Goal: Communication & Community: Answer question/provide support

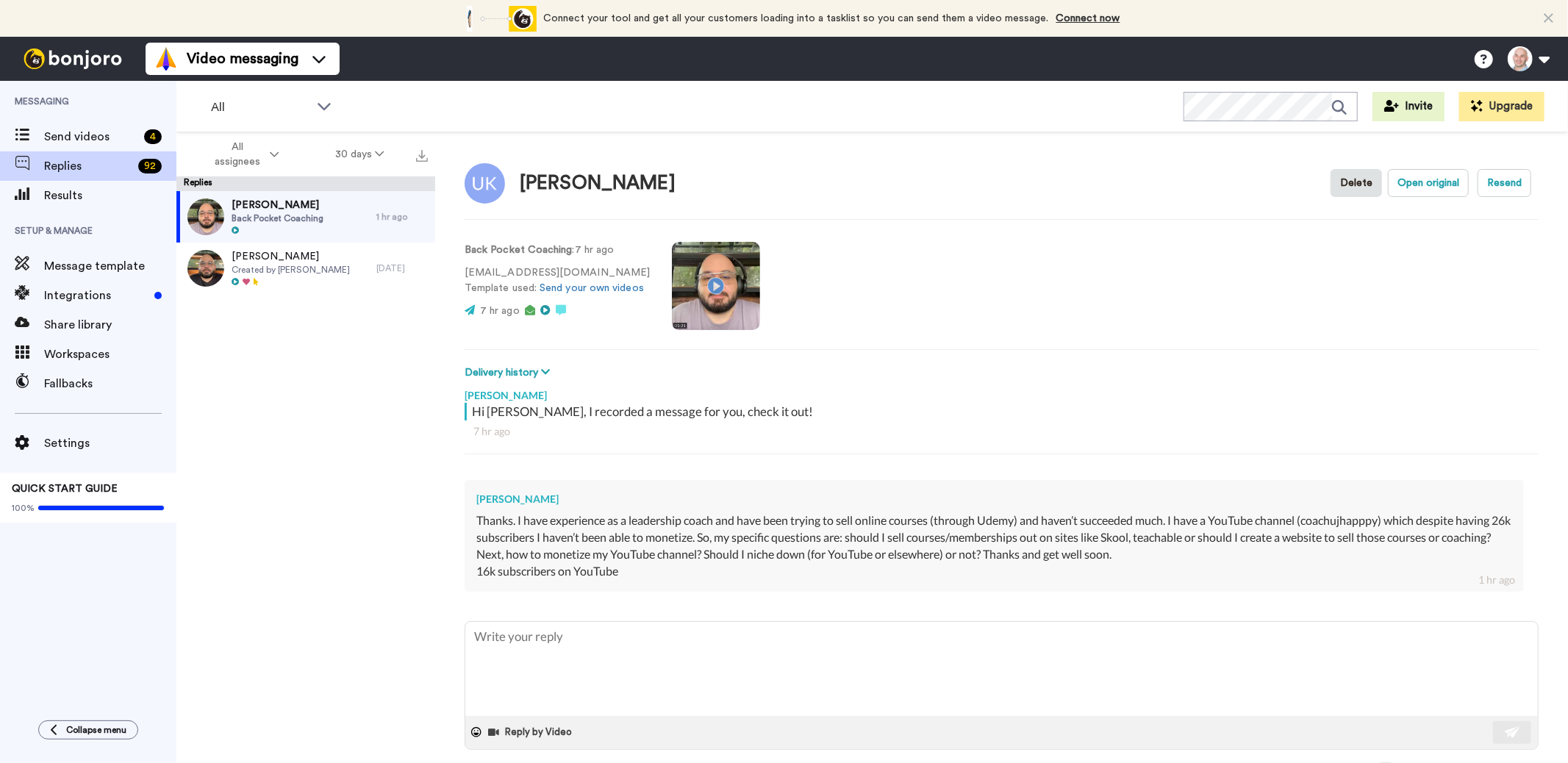
drag, startPoint x: 1314, startPoint y: 520, endPoint x: 1388, endPoint y: 522, distance: 74.0
click at [1388, 522] on div "Thanks. I have experience as a leadership coach and have been trying to sell on…" at bounding box center [994, 537] width 1036 height 51
drag, startPoint x: 1392, startPoint y: 517, endPoint x: 1353, endPoint y: 519, distance: 39.1
click at [1363, 520] on div "Thanks. I have experience as a leadership coach and have been trying to sell on…" at bounding box center [994, 537] width 1036 height 51
drag, startPoint x: 1312, startPoint y: 520, endPoint x: 1386, endPoint y: 516, distance: 74.1
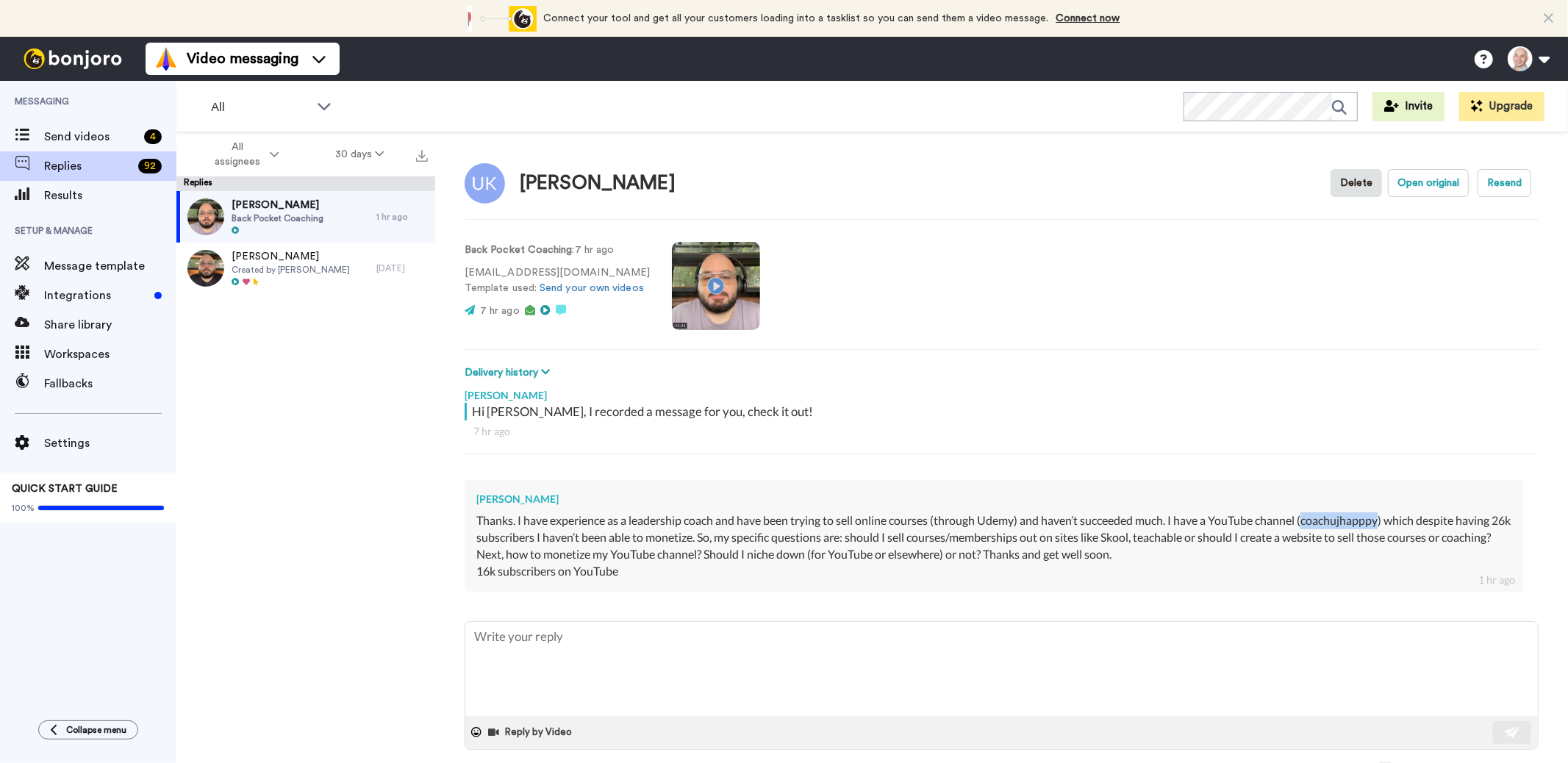
click at [1386, 516] on div "Thanks. I have experience as a leadership coach and have been trying to sell on…" at bounding box center [994, 537] width 1036 height 51
copy div "coachujhapppy"
type textarea "x"
click at [666, 655] on textarea at bounding box center [1002, 668] width 1073 height 94
type textarea "H"
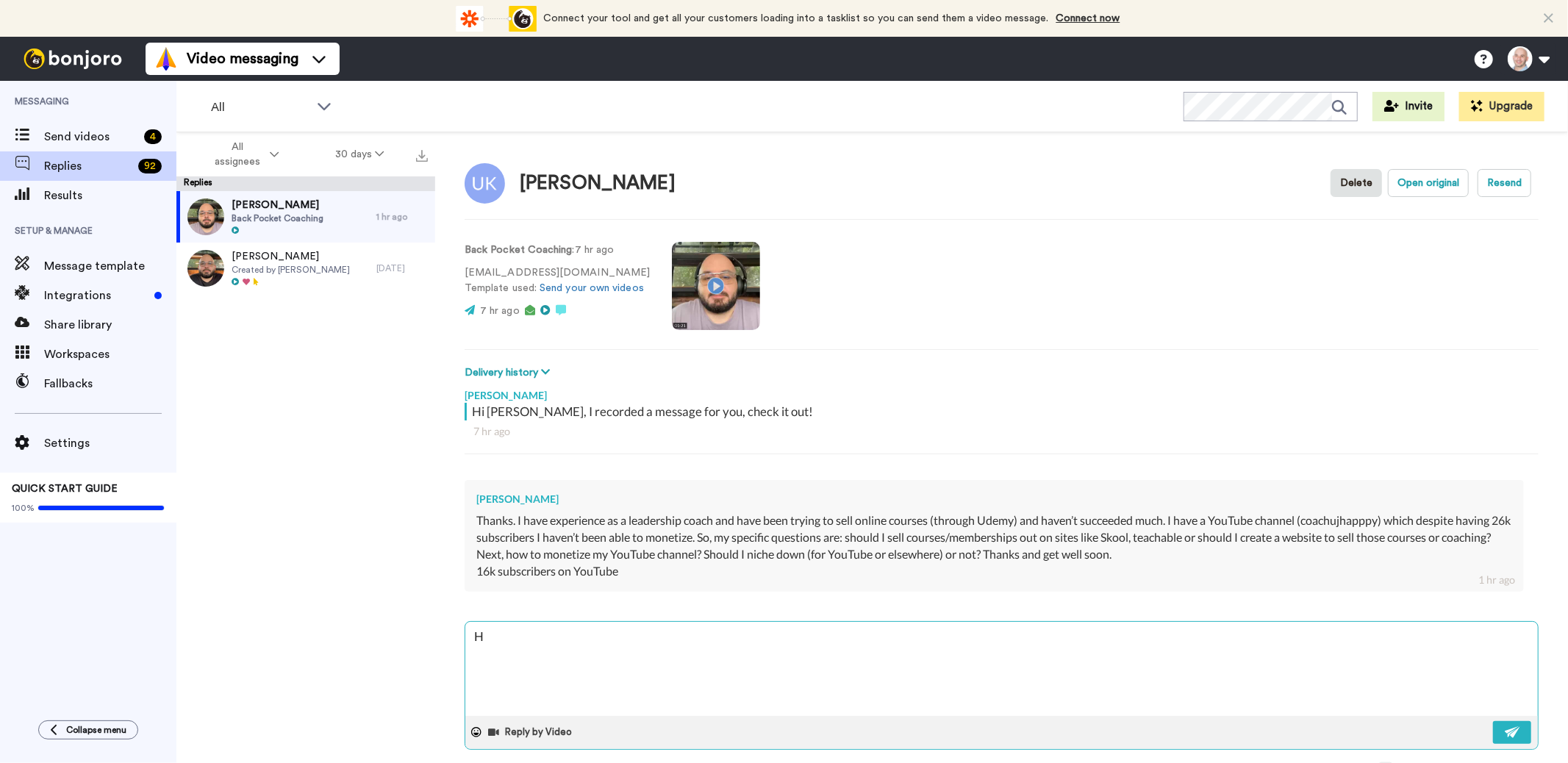
type textarea "x"
type textarea "He"
type textarea "x"
type textarea "He"
type textarea "x"
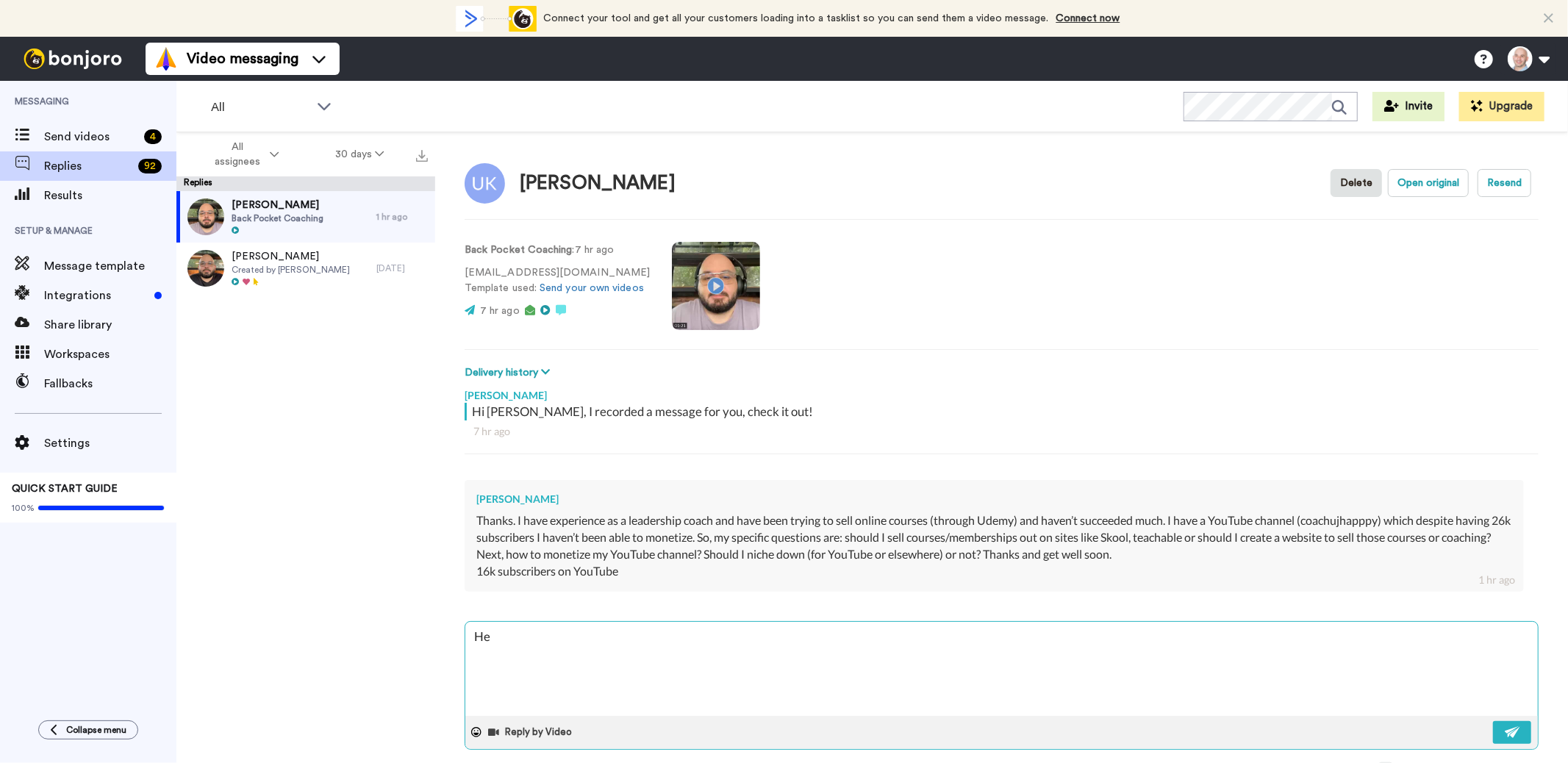
type textarea "He"
type textarea "x"
type textarea "Hey"
type textarea "x"
type textarea "Hey"
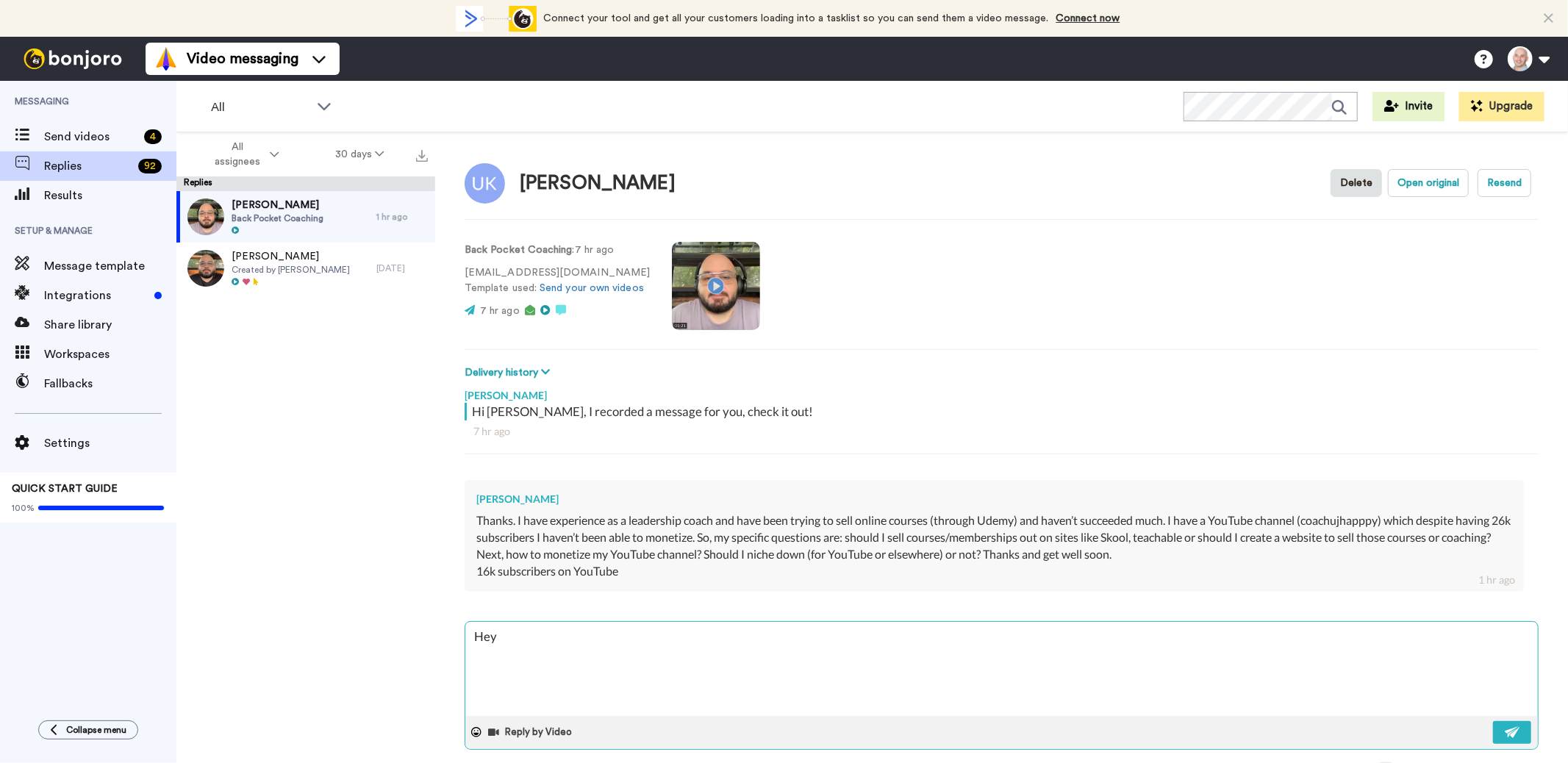
type textarea "x"
type textarea "Hey d"
type textarea "x"
type textarea "Hey du"
type textarea "x"
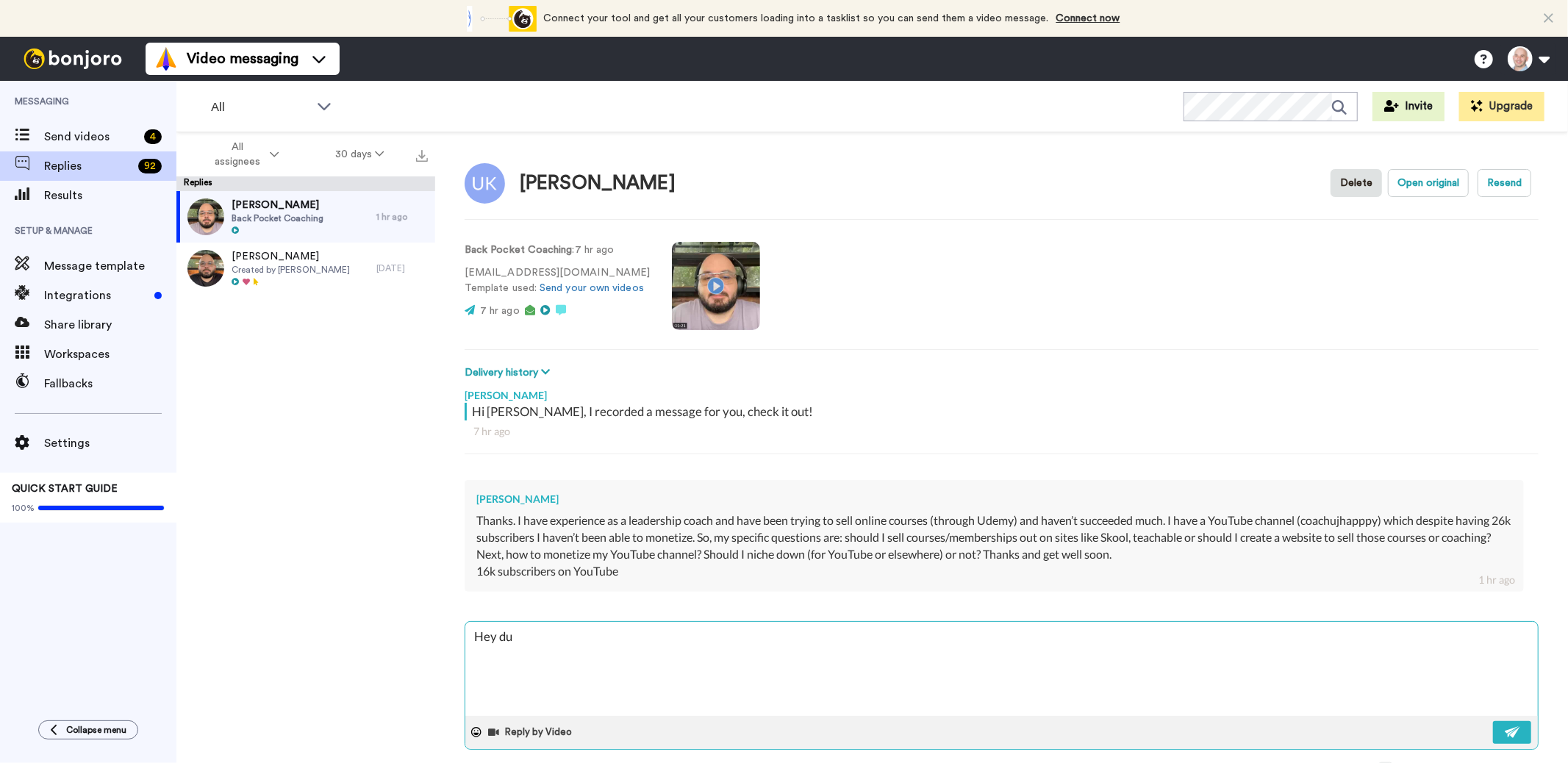
type textarea "Hey dud"
type textarea "x"
type textarea "Hey dude"
type textarea "x"
type textarea "Hey dude"
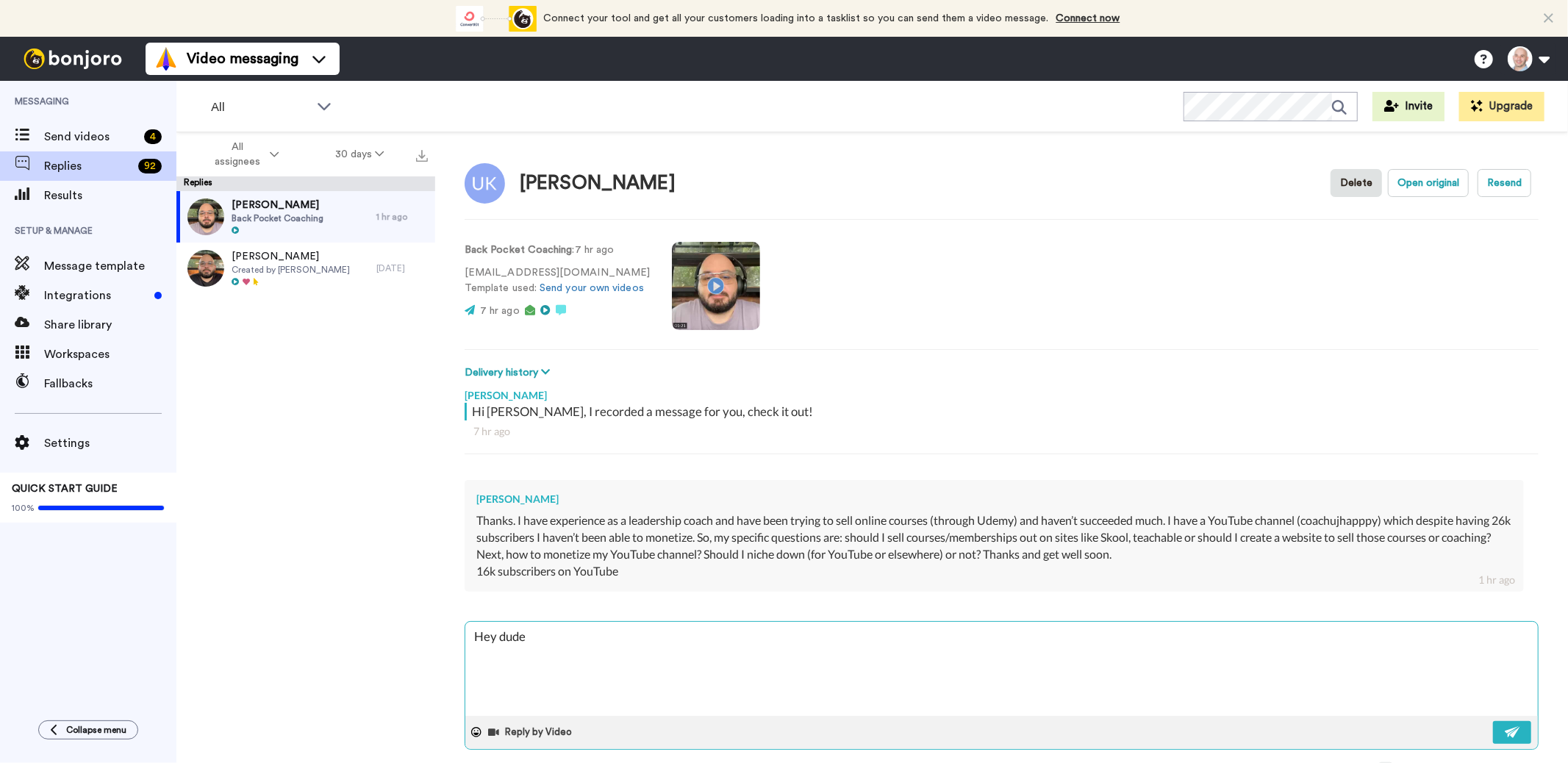
type textarea "x"
type textarea "Hey dude i"
type textarea "x"
type textarea "Hey dude is"
type textarea "x"
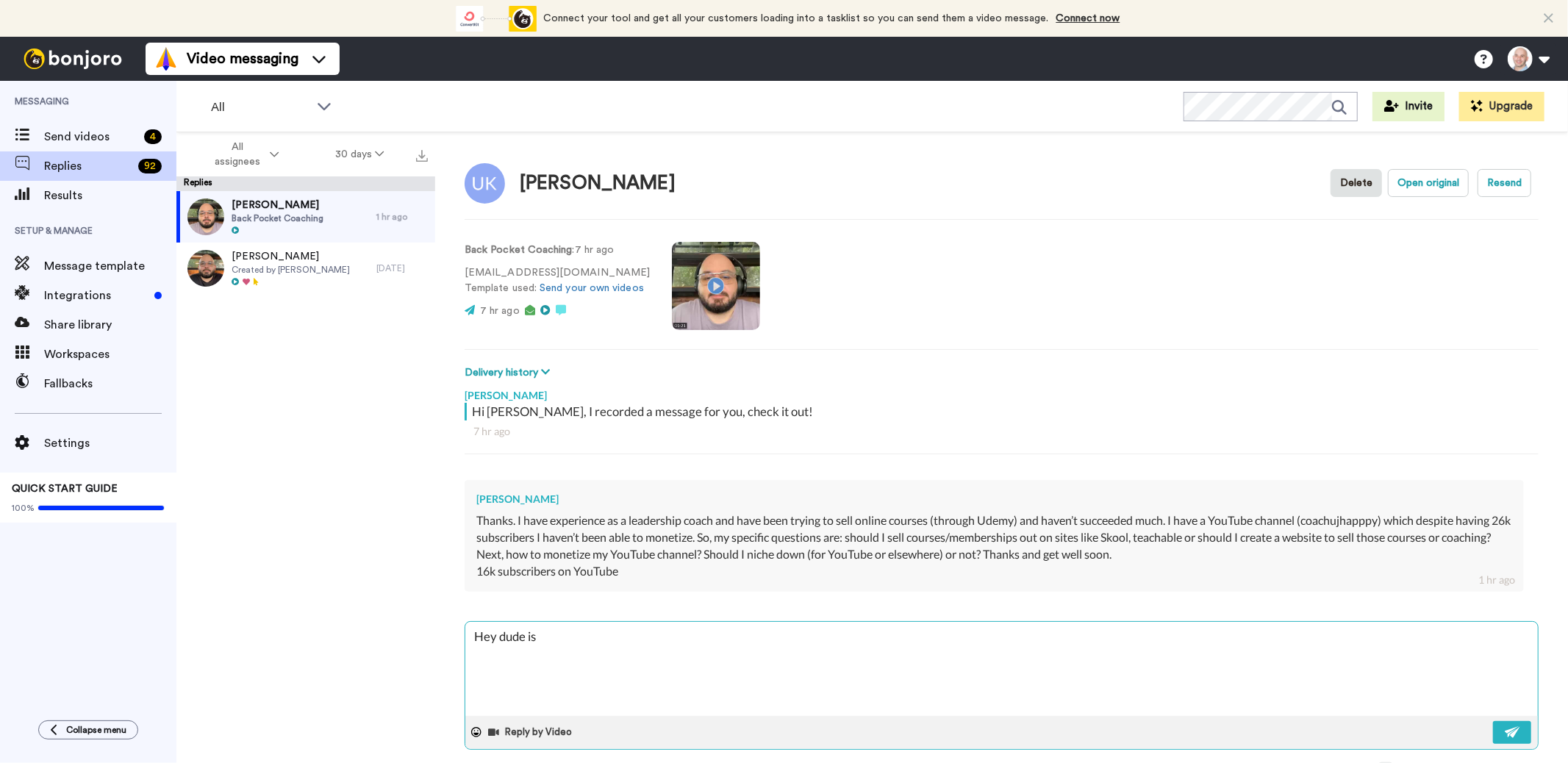
type textarea "Hey dude is"
type textarea "x"
type textarea "Hey dude is t"
type textarea "x"
type textarea "Hey dude is th"
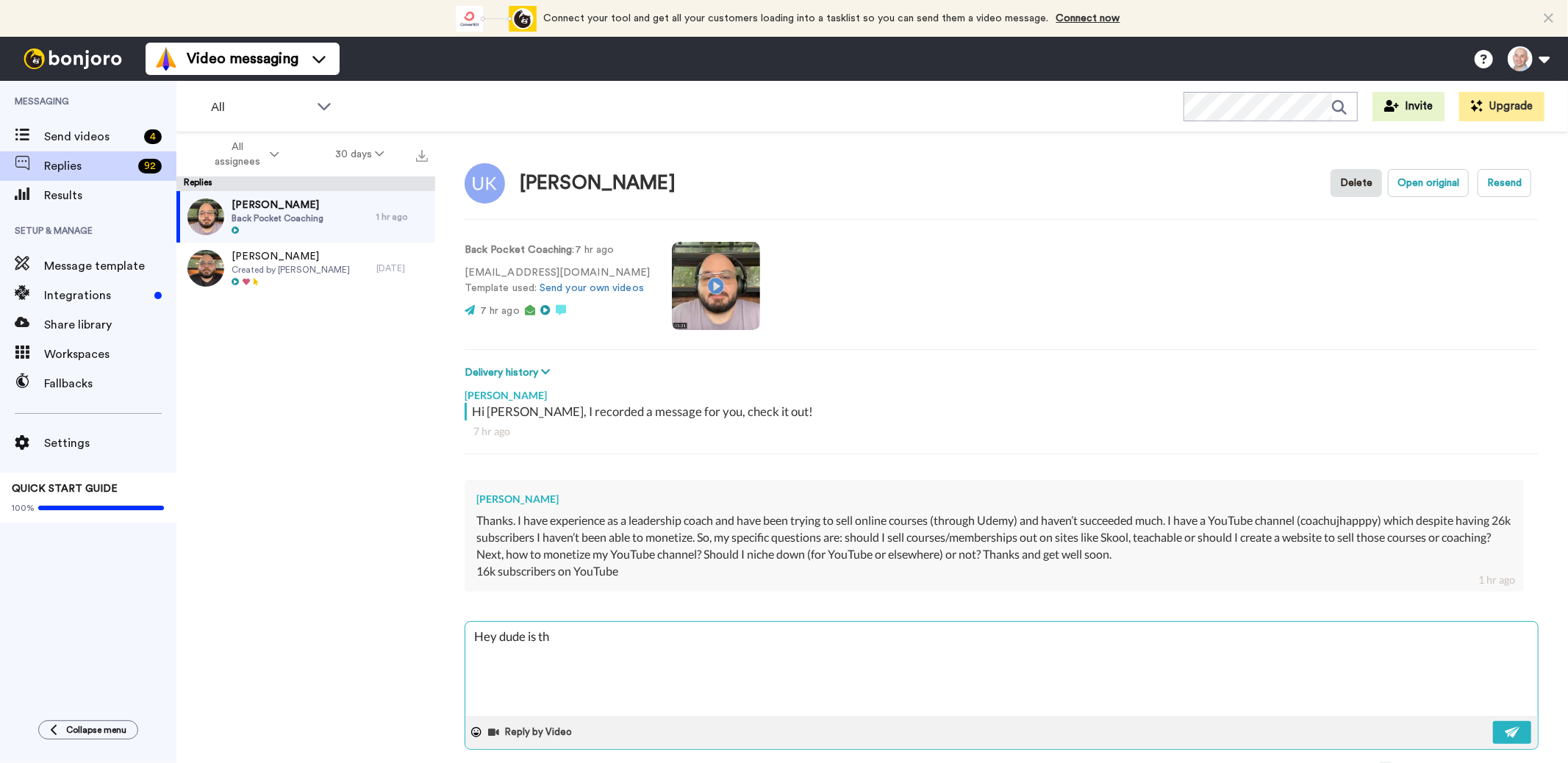
type textarea "x"
type textarea "Hey dude is thi"
type textarea "x"
type textarea "Hey dude is this"
type textarea "x"
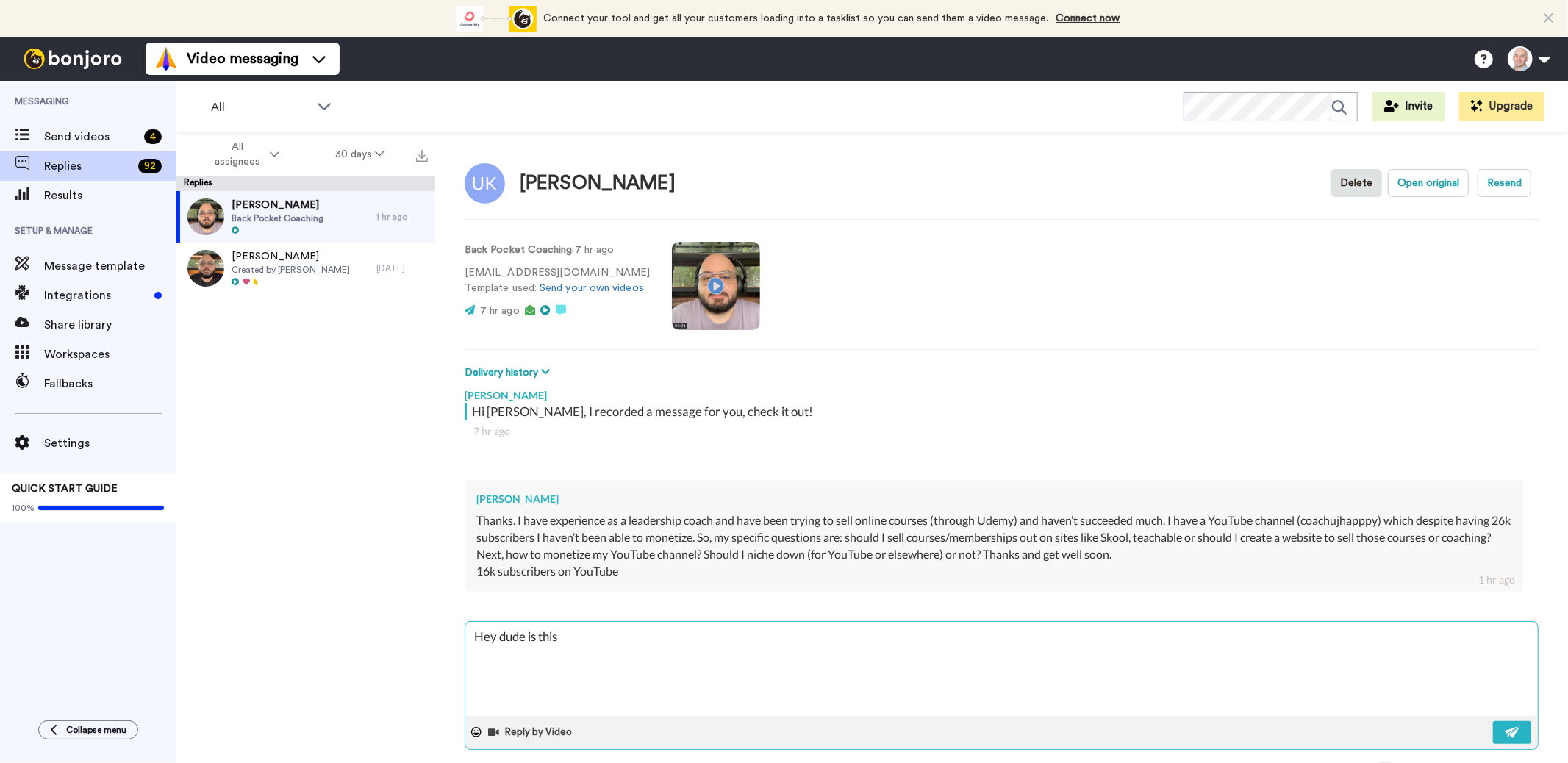
type textarea "Hey dude is this"
type textarea "x"
type textarea "Hey dude is this t"
type textarea "x"
type textarea "Hey dude is this"
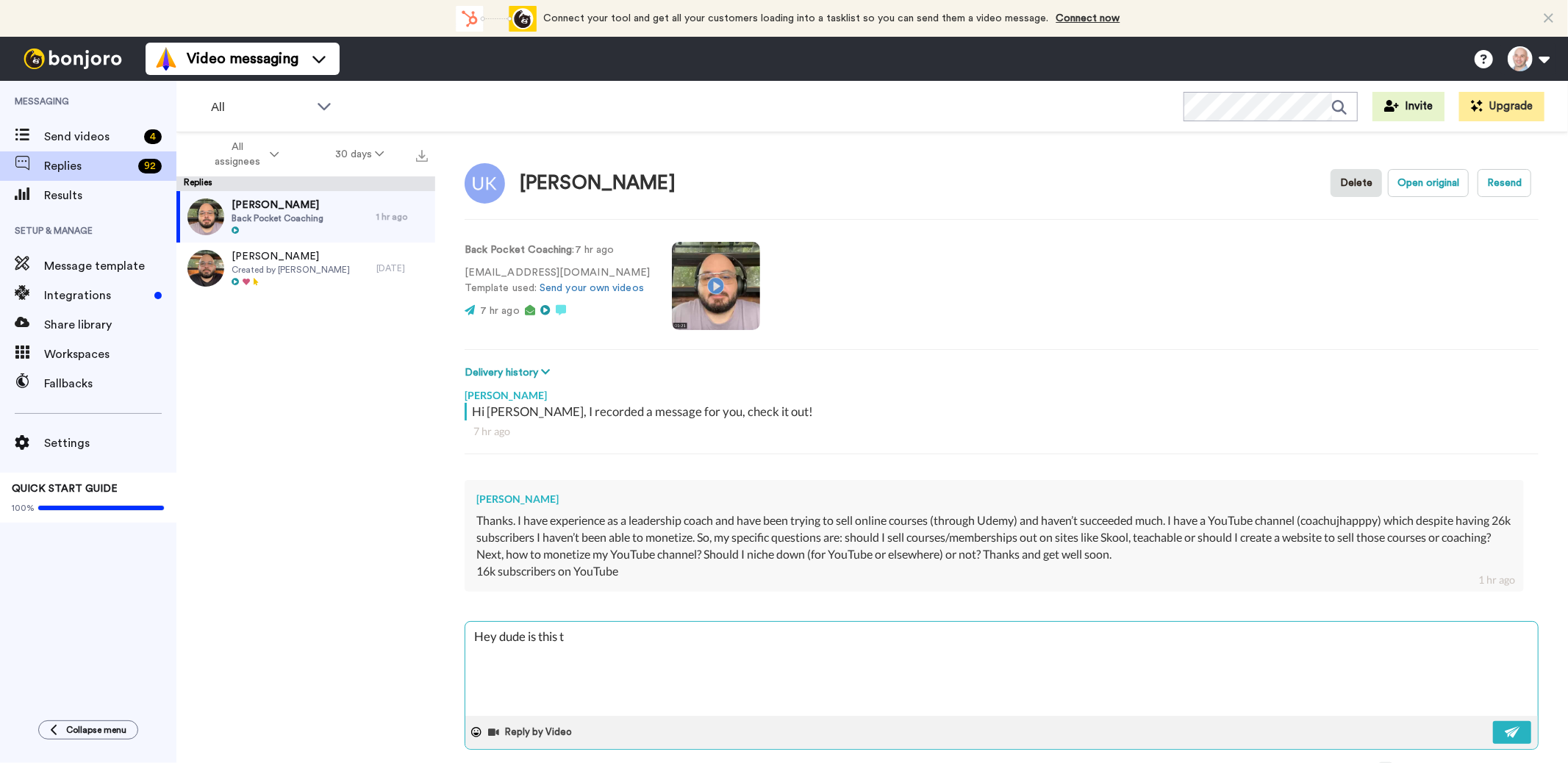
type textarea "x"
type textarea "Hey dude is this"
type textarea "x"
type textarea "Hey dude is this"
type textarea "x"
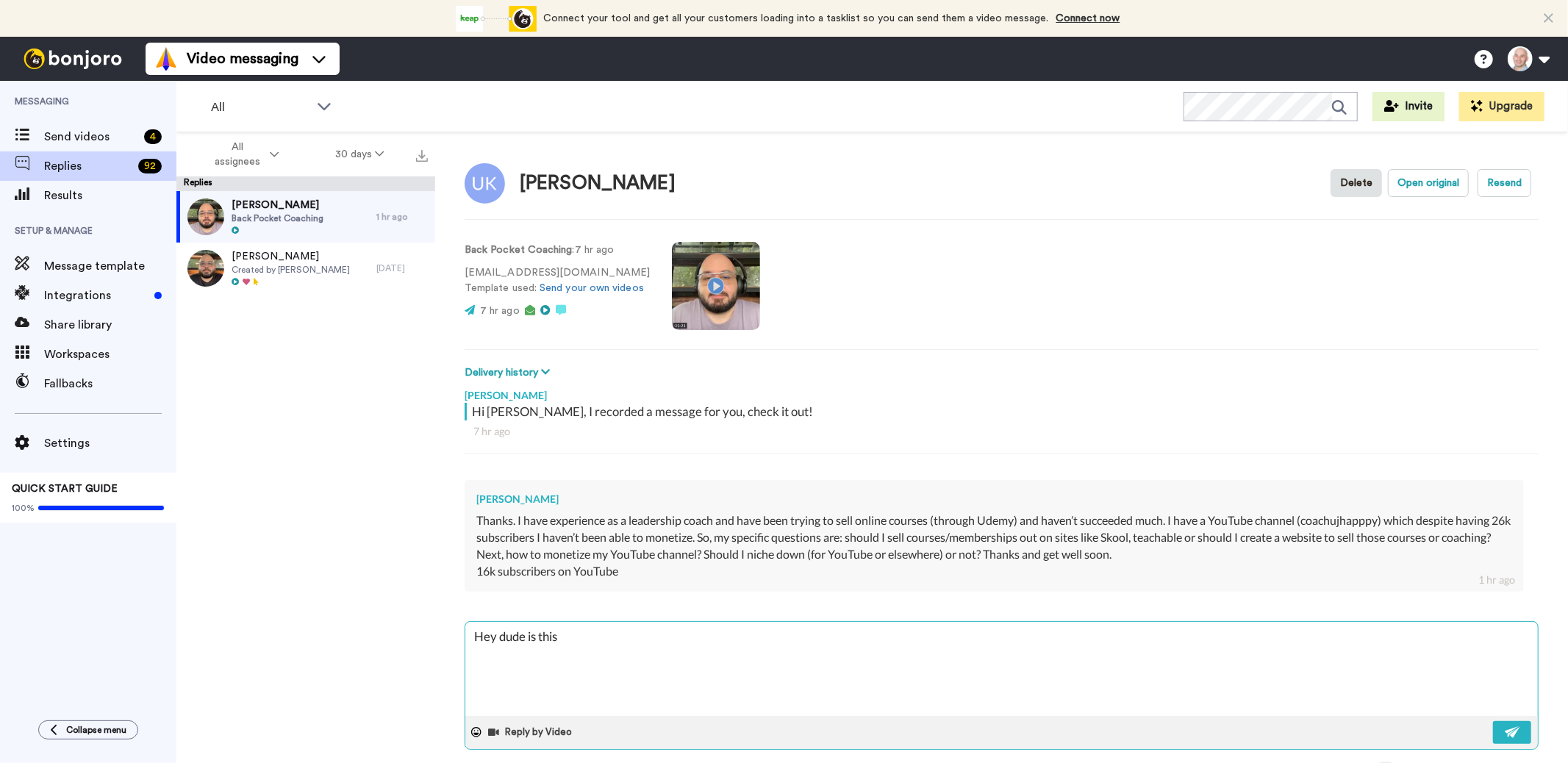
type textarea "Hey dude is this y"
type textarea "x"
type textarea "Hey dude is this yo"
type textarea "x"
type textarea "Hey dude is this you"
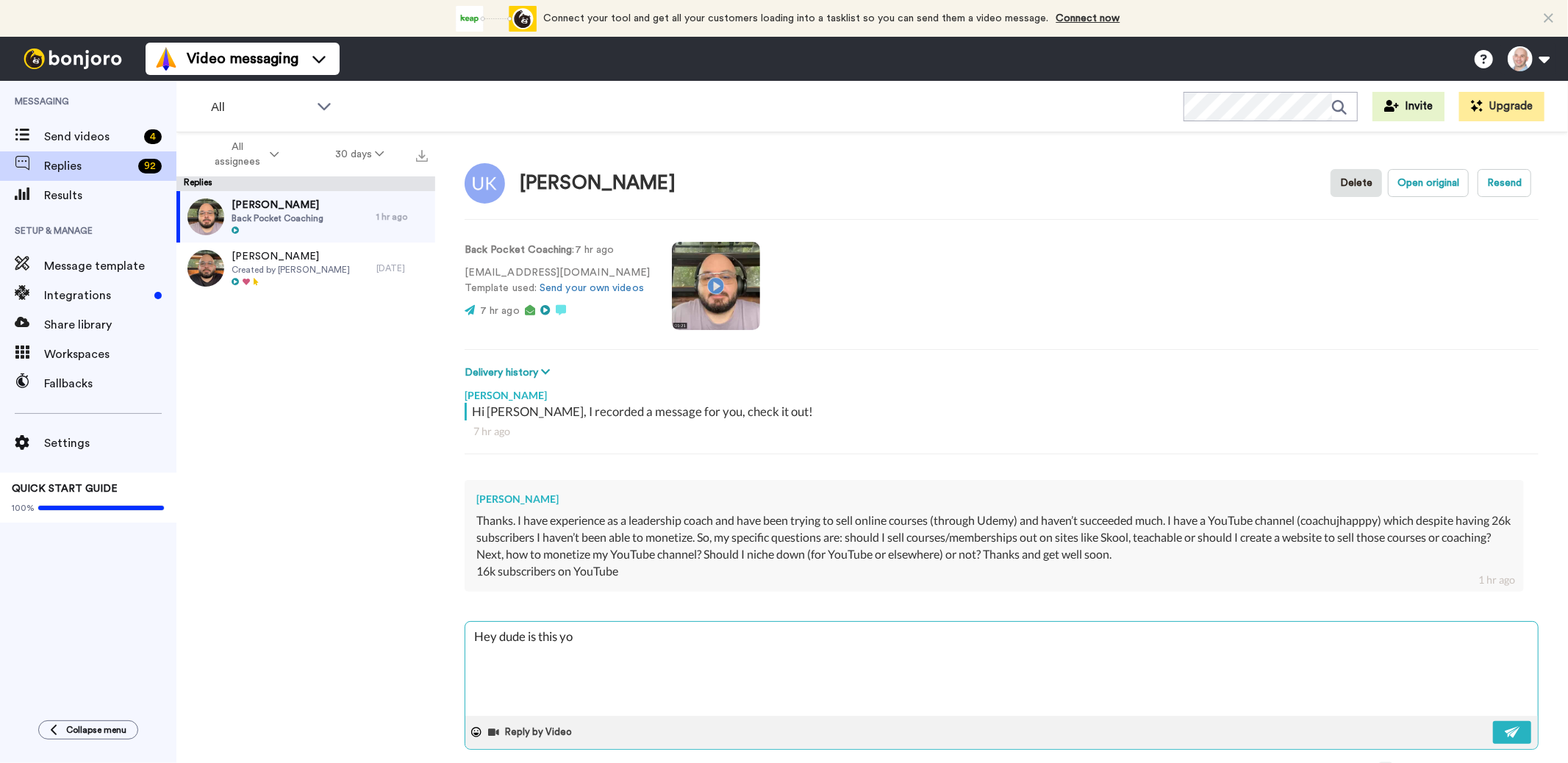
type textarea "x"
type textarea "Hey dude is this your"
type textarea "x"
type textarea "Hey dude is this your"
type textarea "x"
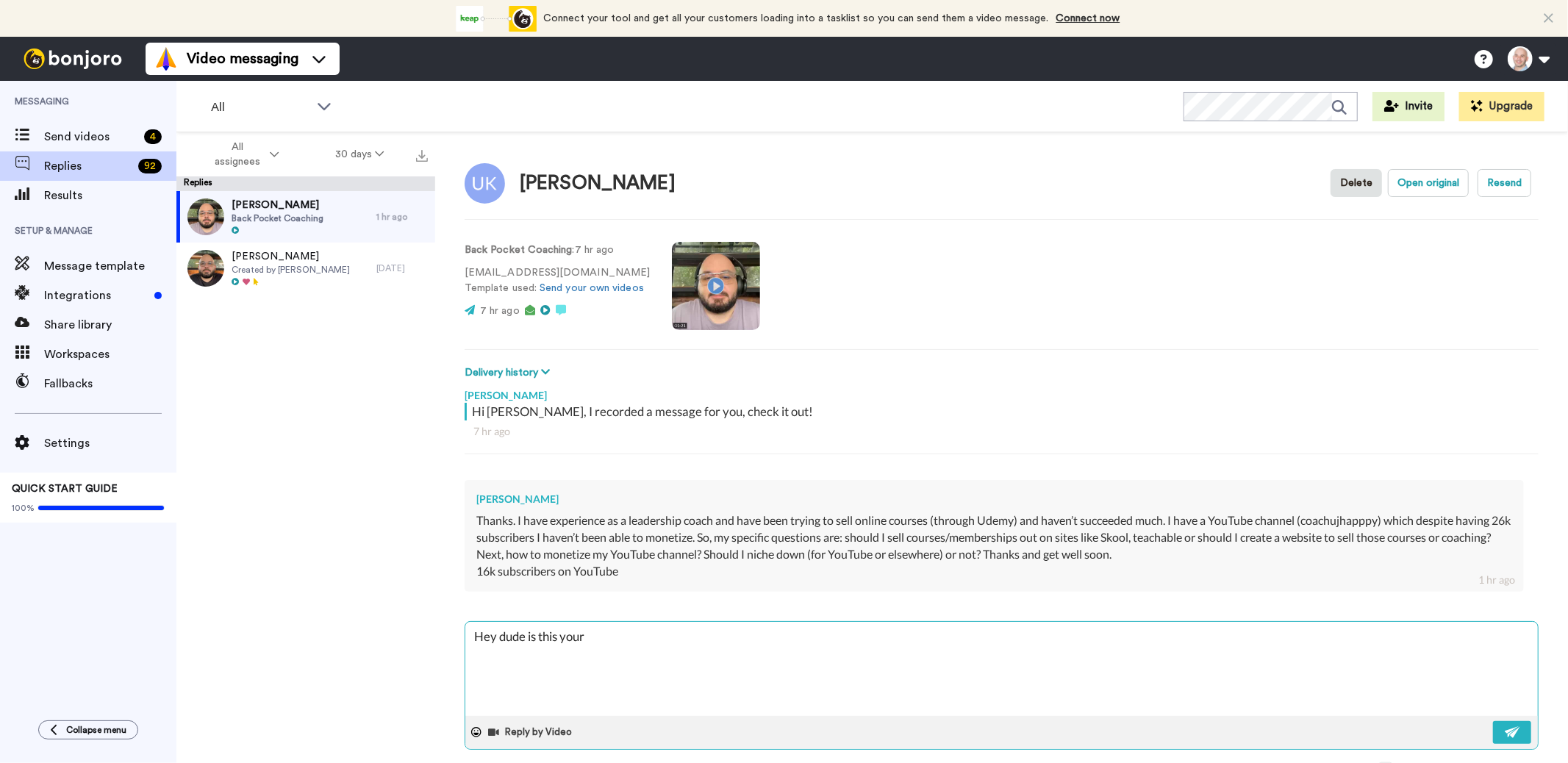
type textarea "Hey dude is this your c"
type textarea "x"
type textarea "Hey dude is this your ch"
type textarea "x"
type textarea "Hey dude is this your chn"
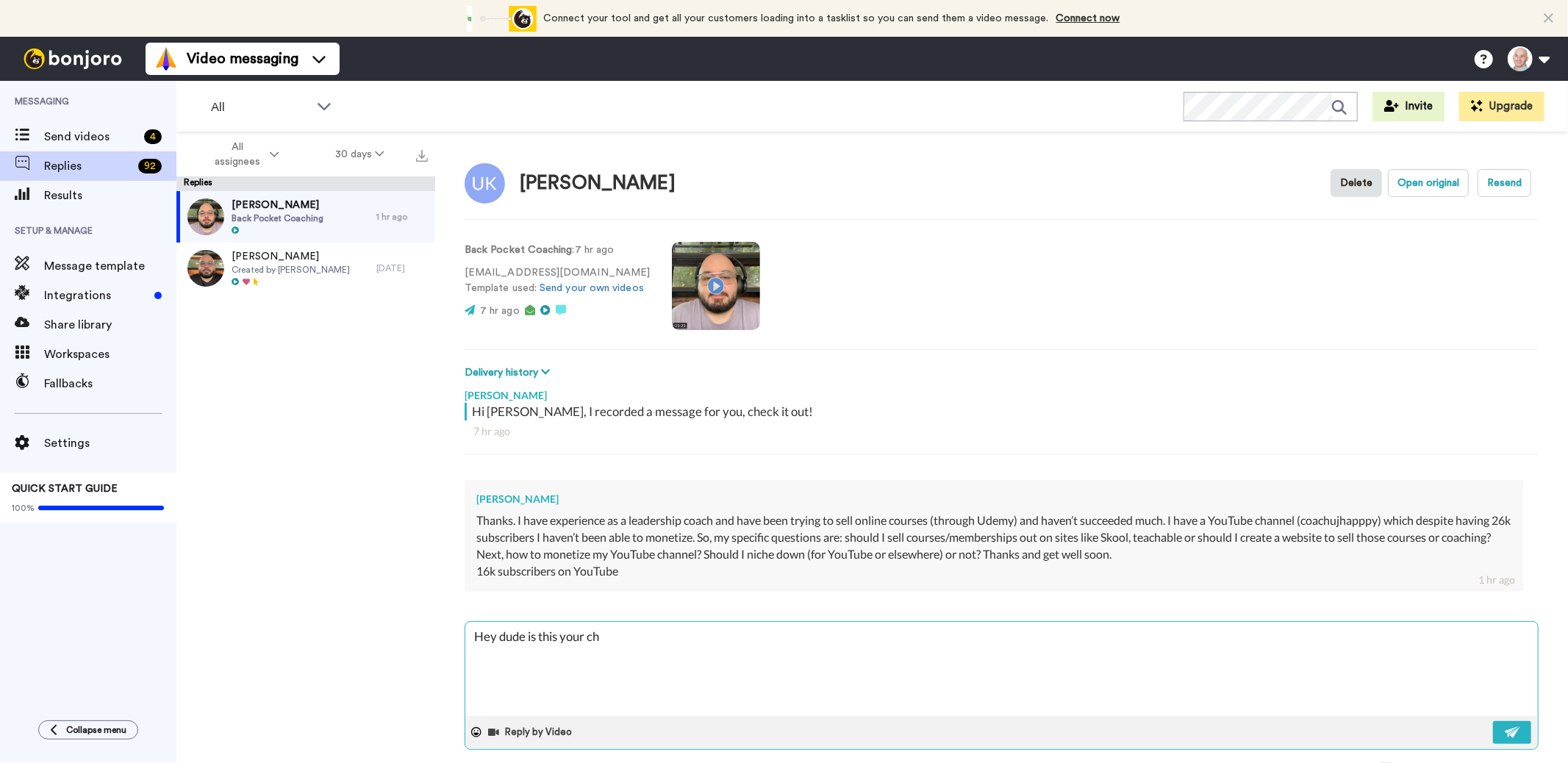
type textarea "x"
type textarea "Hey dude is this your chnn"
type textarea "x"
type textarea "Hey dude is this your chn"
type textarea "x"
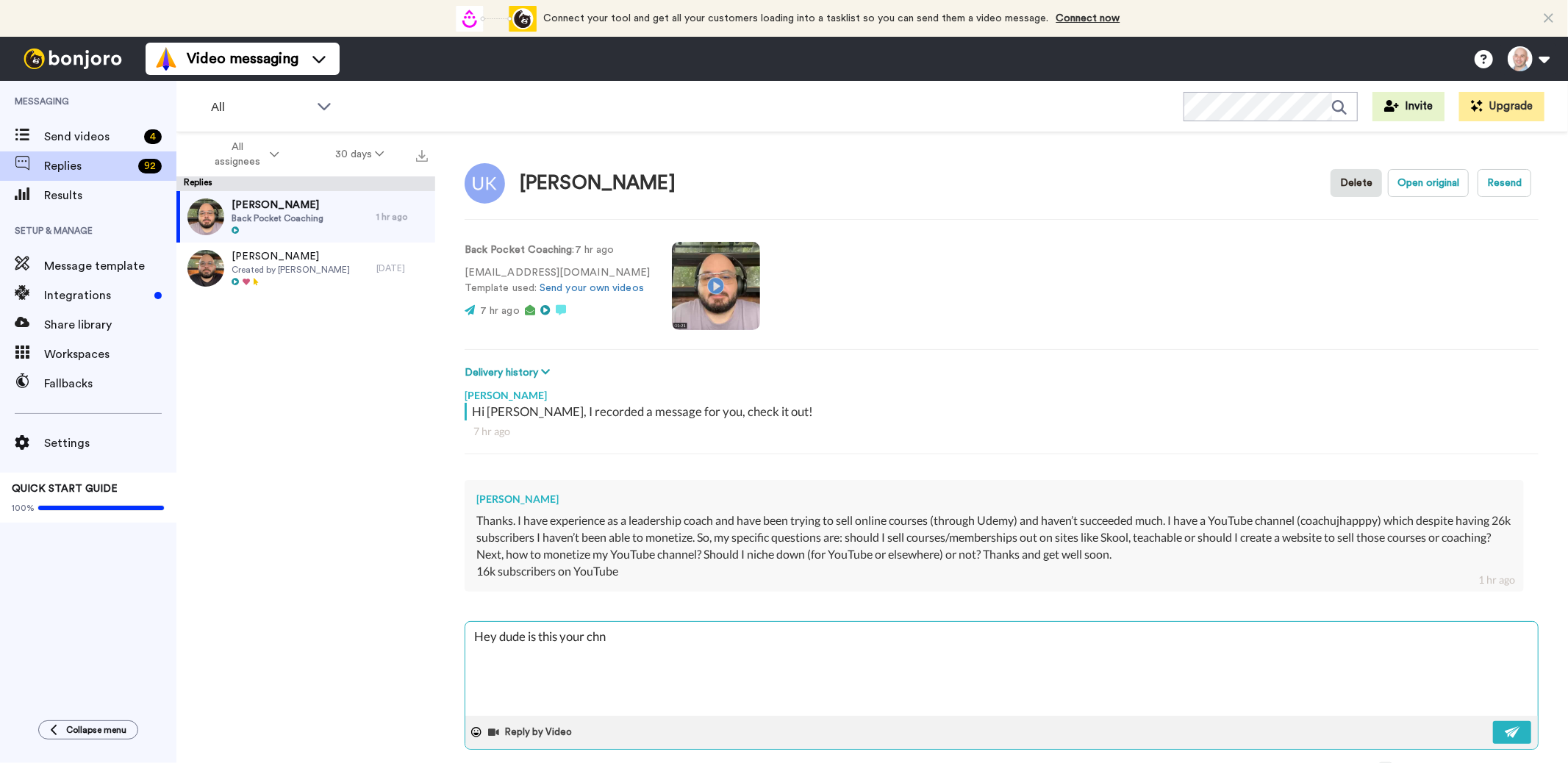
type textarea "Hey dude is this your ch"
type textarea "x"
type textarea "Hey dude is this your cha"
type textarea "x"
type textarea "Hey dude is this your chan"
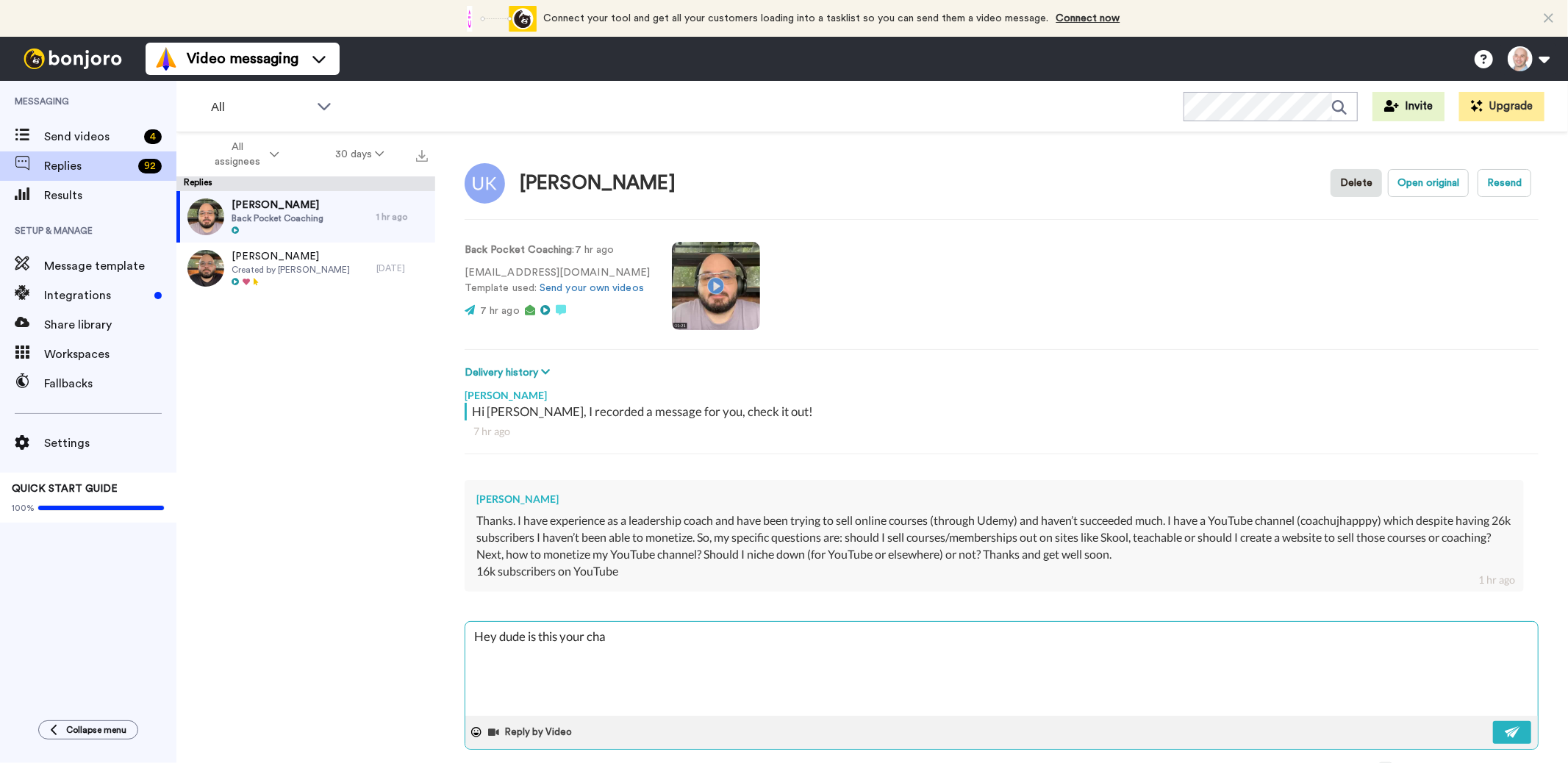
type textarea "x"
type textarea "Hey dude is this your chann"
type textarea "x"
type textarea "Hey dude is this your channe"
type textarea "x"
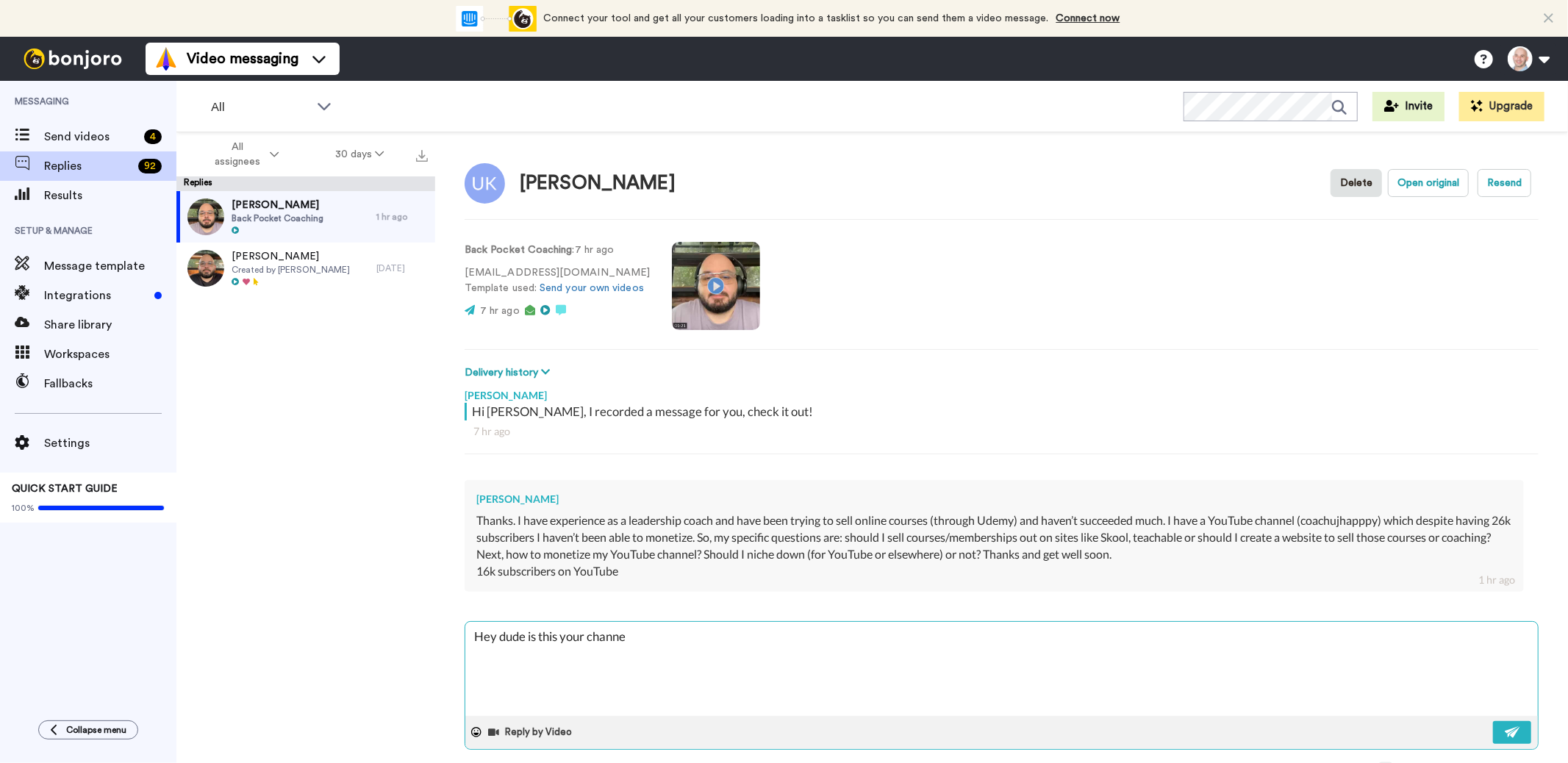
type textarea "Hey dude is this your channel"
type textarea "x"
type textarea "Hey dude is this your channel?"
type textarea "x"
type textarea "Hey dude is this your channel?"
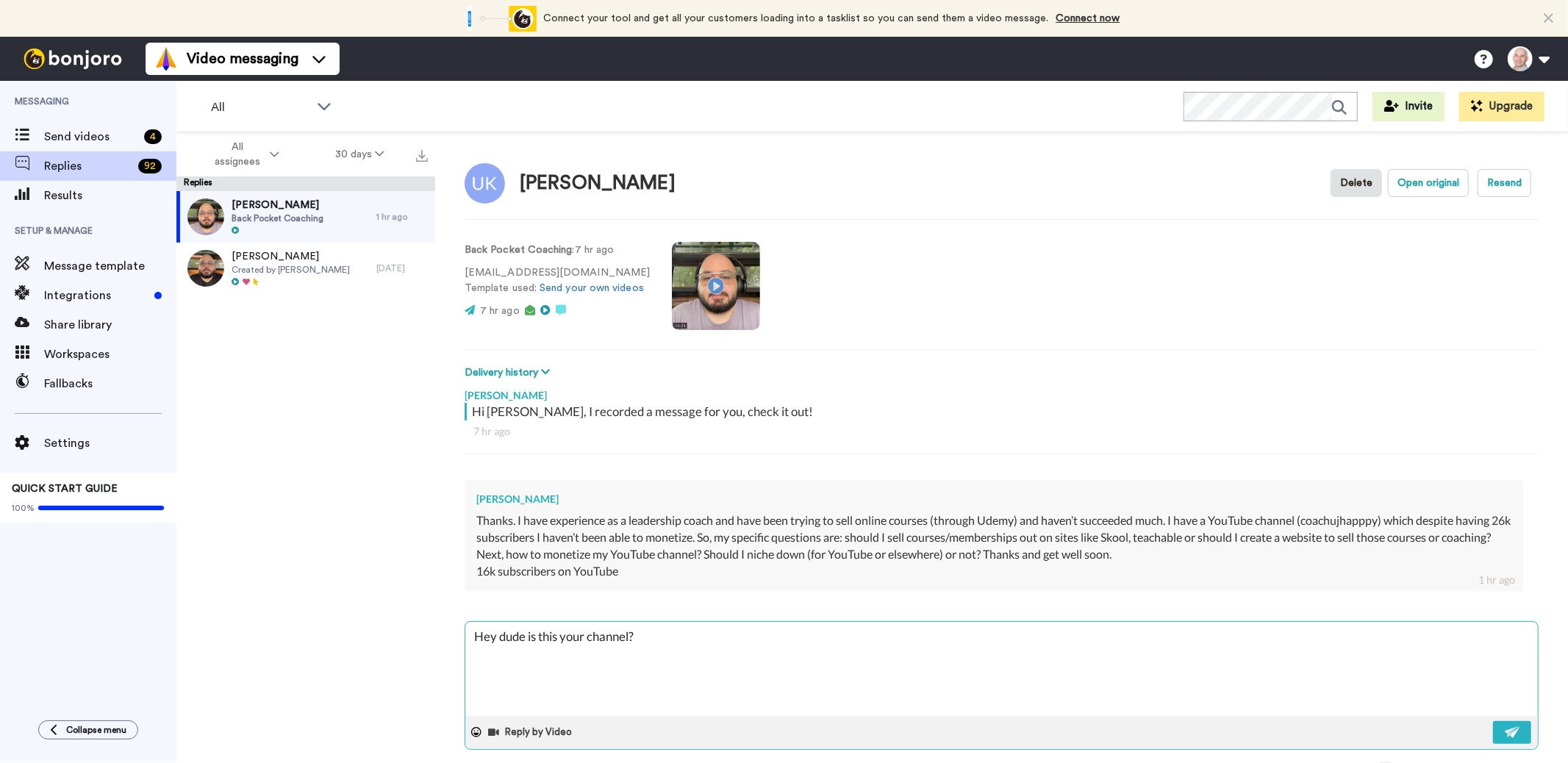
type textarea "x"
paste textarea "[URL][DOMAIN_NAME]"
type textarea "Hey dude is this your channel? [URL][DOMAIN_NAME]"
type textarea "x"
type textarea "Hey dude is this your channel? [URL][DOMAIN_NAME]"
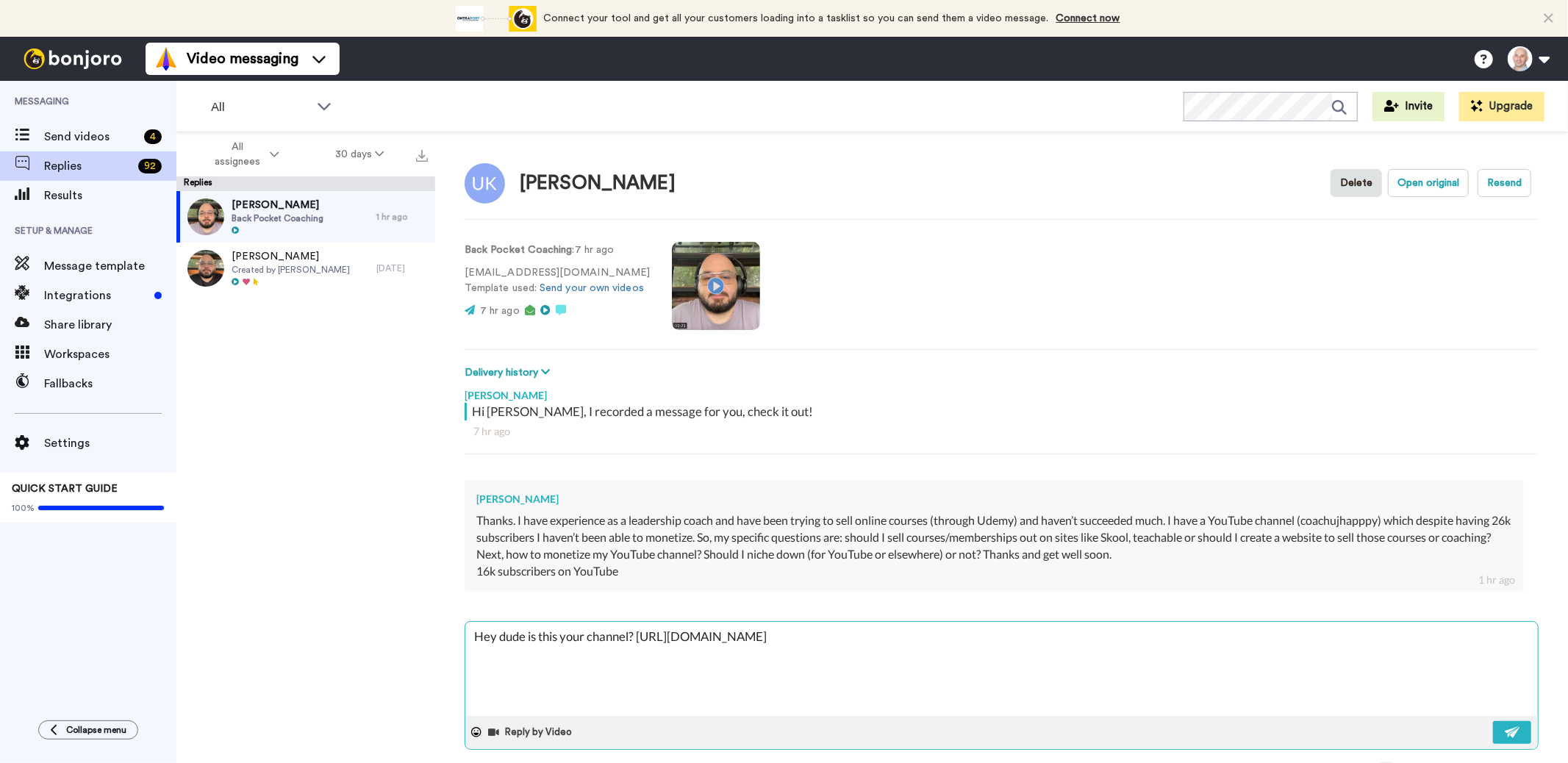
type textarea "x"
type textarea "Hey dude is this your channel? [URL][DOMAIN_NAME]"
type textarea "x"
type textarea "Hey dude is this your channel? [URL][DOMAIN_NAME]"
type textarea "x"
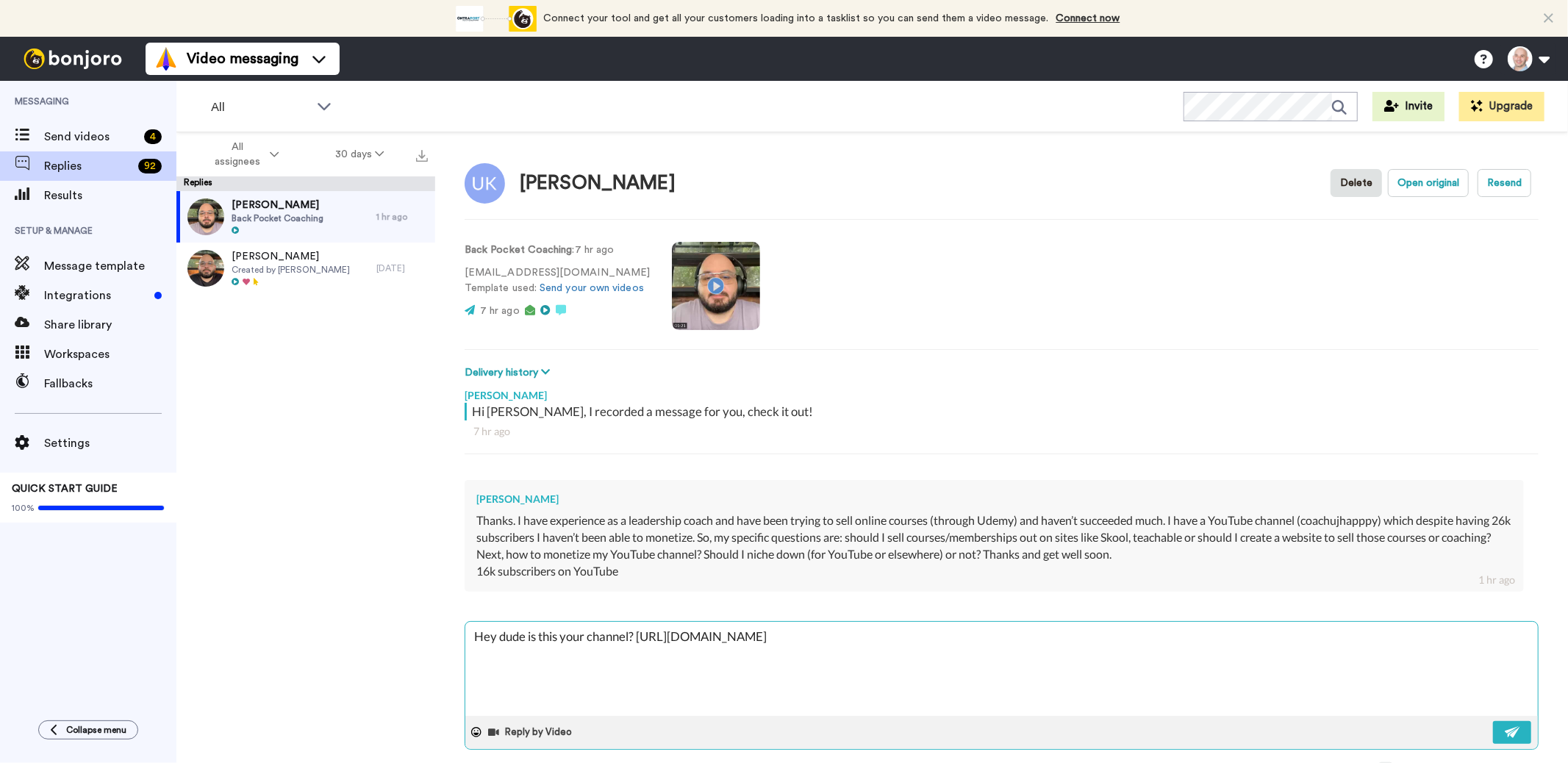
type textarea "Hey dude is this your channel? [URL][DOMAIN_NAME]"
type textarea "x"
type textarea "Hey dude is this your channel? [URL][DOMAIN_NAME]"
type textarea "x"
type textarea "Hey dude is this your channel? [URL][DOMAIN_NAME]"
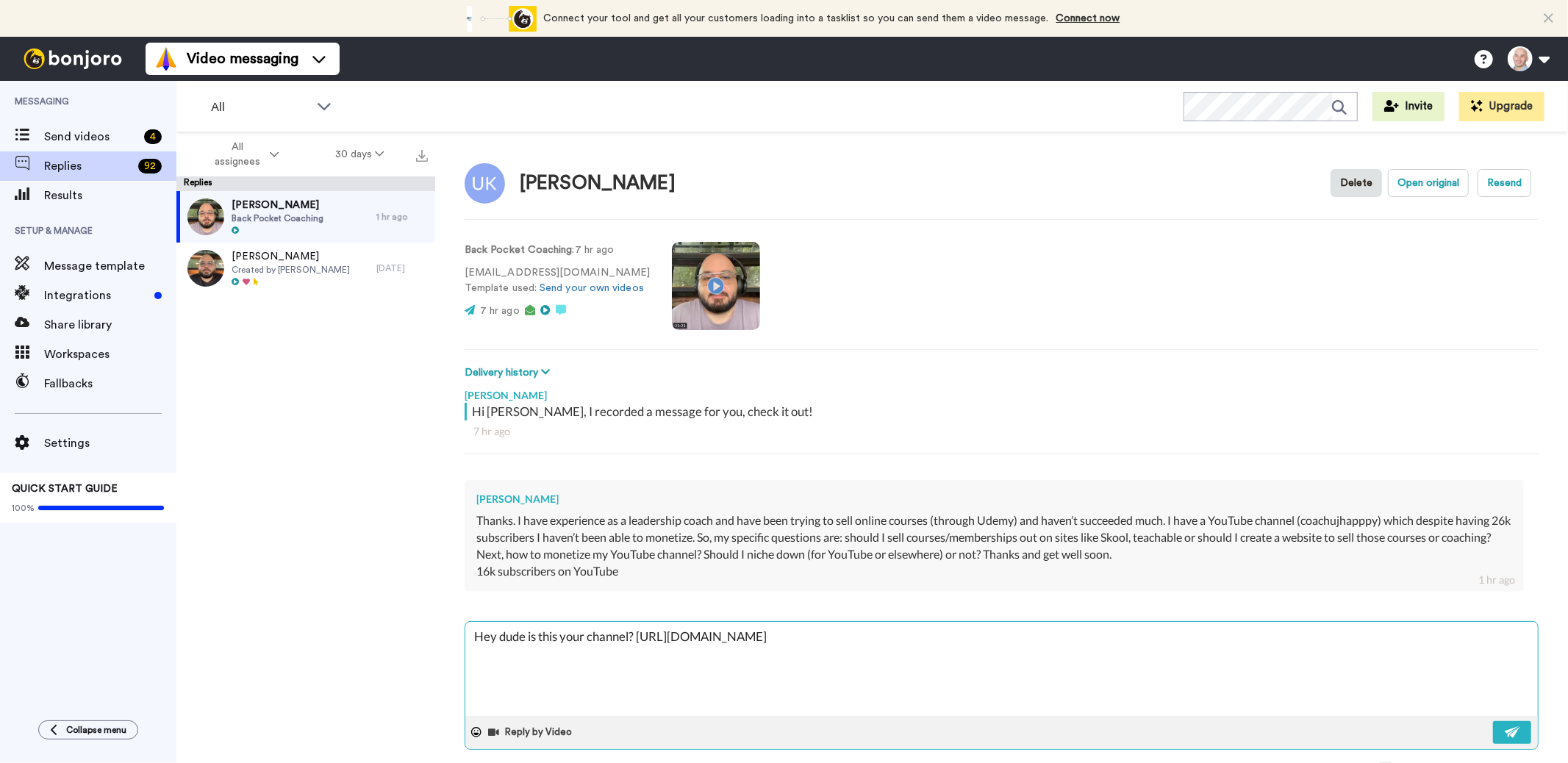
type textarea "x"
type textarea "Hey dude is this your channel? [URL][DOMAIN_NAME]"
click at [1505, 731] on img at bounding box center [1513, 732] width 16 height 12
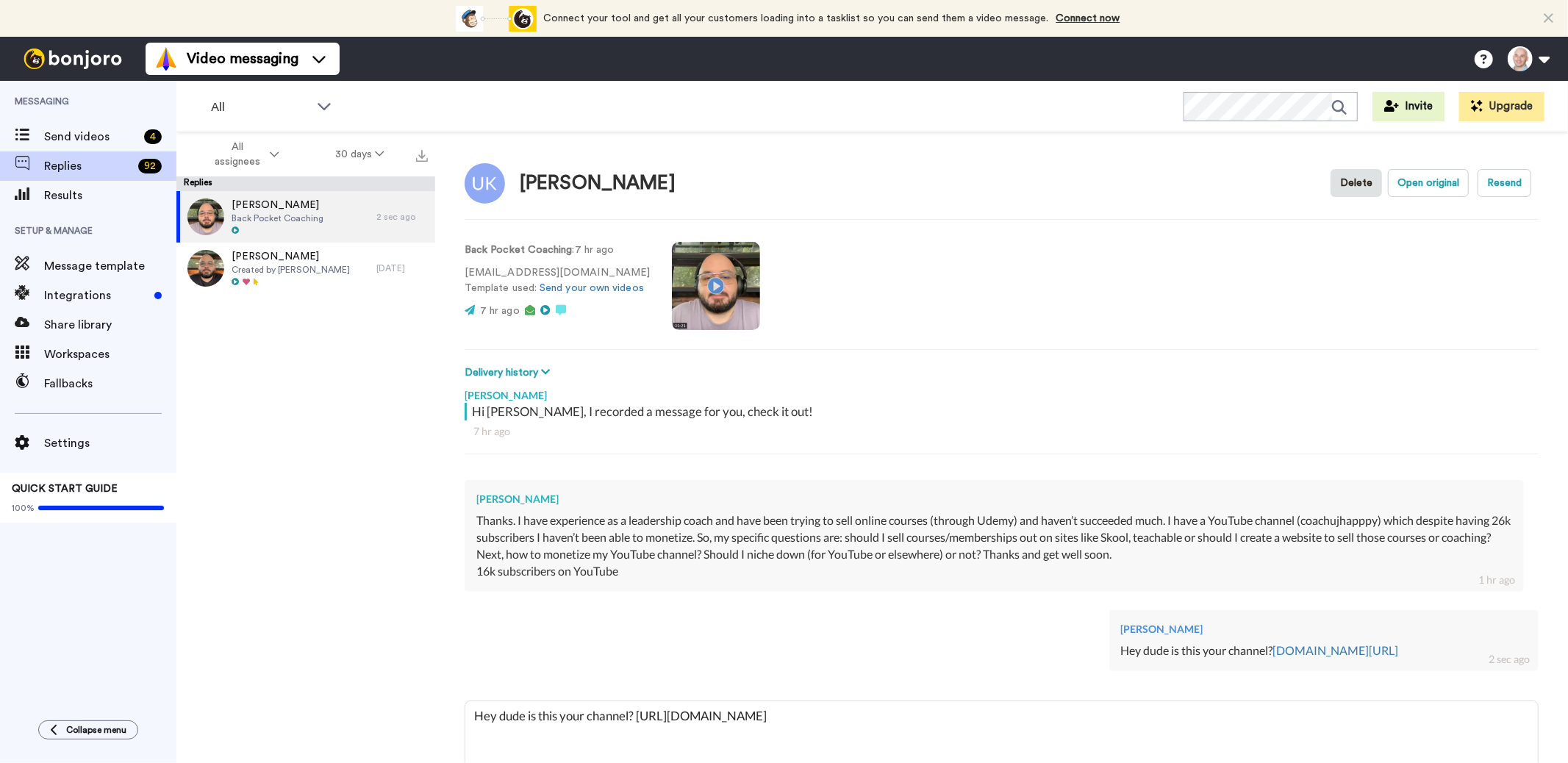
click at [710, 280] on video at bounding box center [716, 286] width 88 height 88
click at [1397, 184] on button "Open original" at bounding box center [1429, 183] width 81 height 28
click at [708, 271] on video at bounding box center [716, 286] width 88 height 88
type textarea "x"
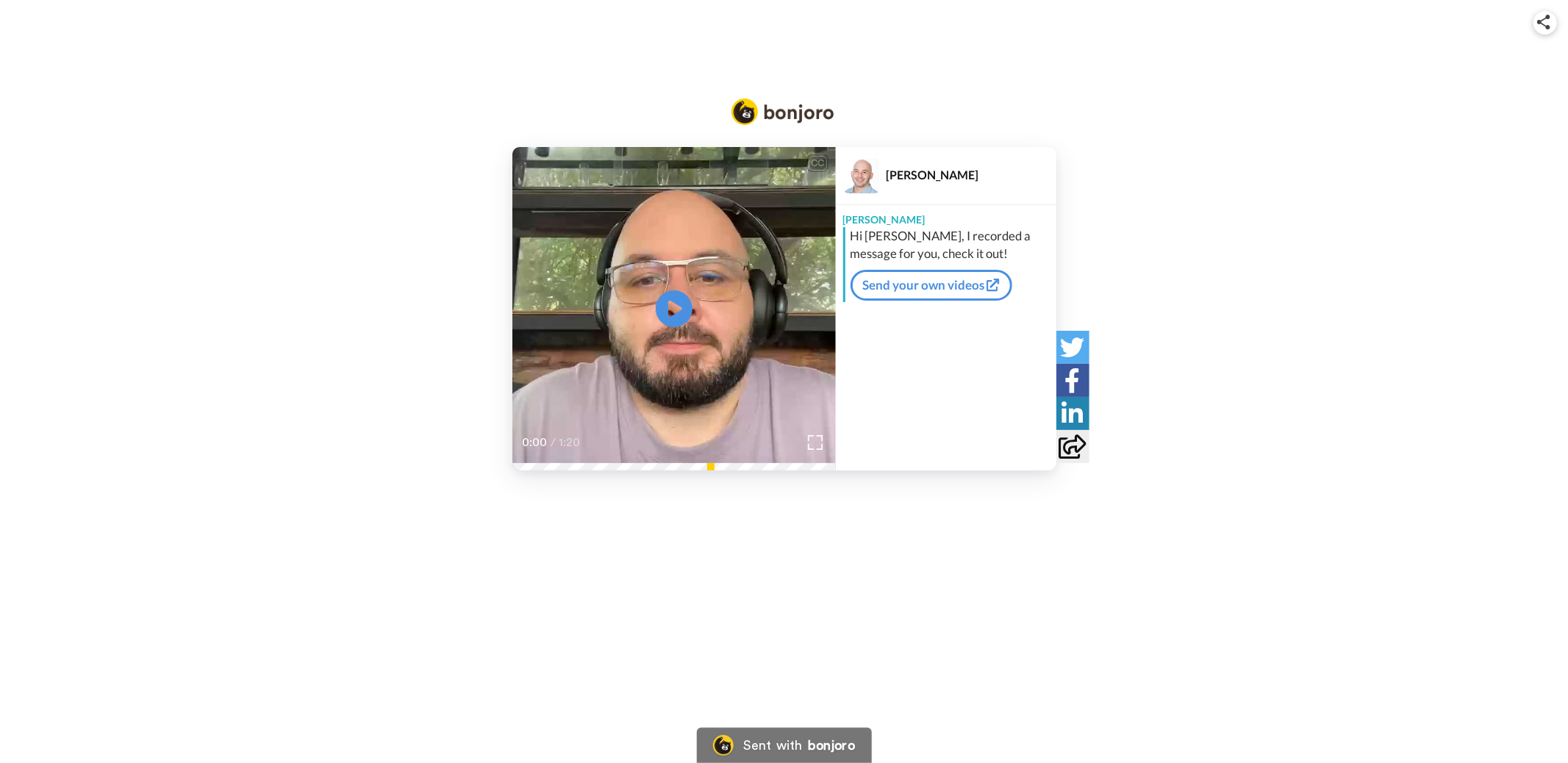
click at [626, 279] on video at bounding box center [674, 308] width 324 height 324
